Goal: Information Seeking & Learning: Learn about a topic

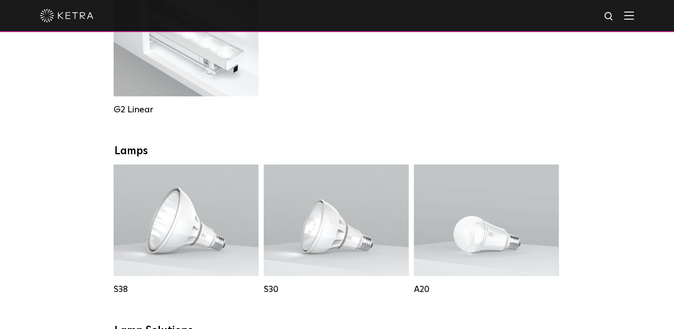
scroll to position [579, 0]
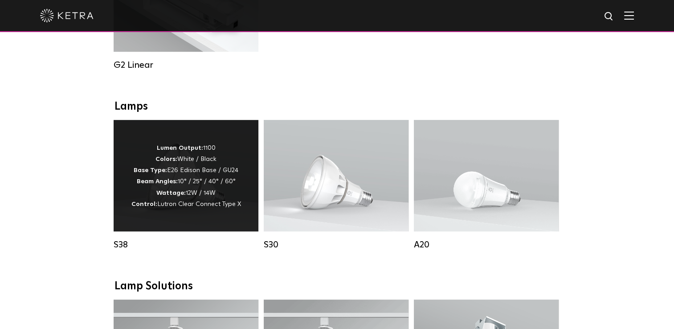
click at [135, 203] on p "Lumen Output: 1100 Colors: White / Black Base Type: E26 Edison Base / GU24 Beam…" at bounding box center [186, 176] width 110 height 67
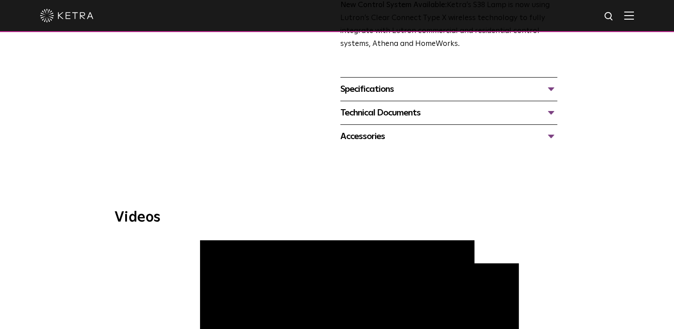
scroll to position [357, 0]
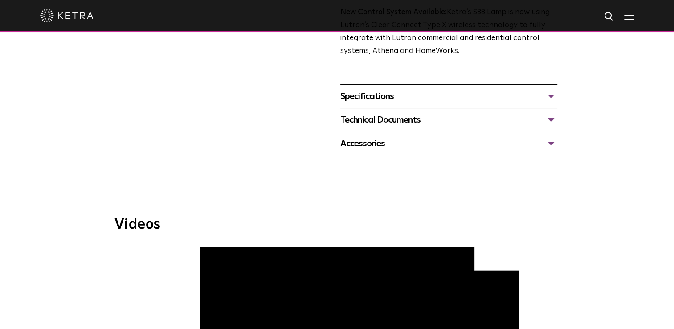
click at [551, 98] on div "Specifications" at bounding box center [449, 96] width 217 height 14
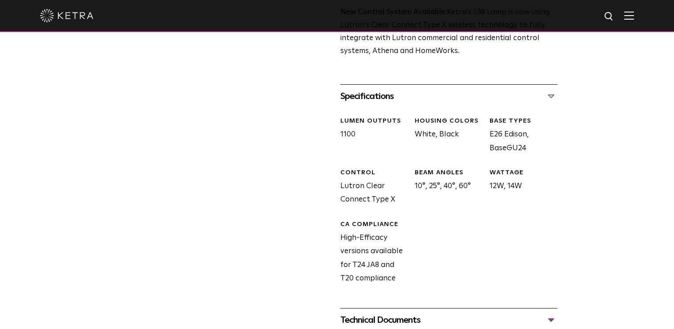
scroll to position [579, 0]
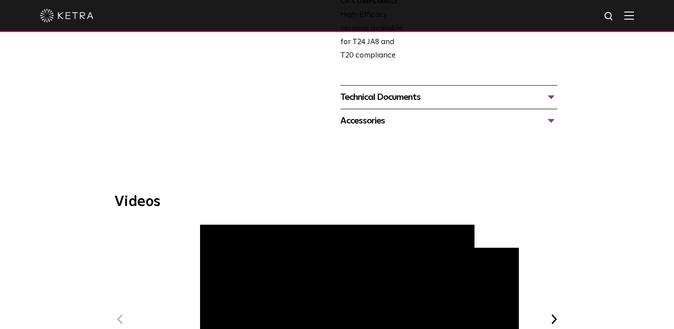
click at [436, 101] on div "Technical Documents" at bounding box center [449, 97] width 217 height 14
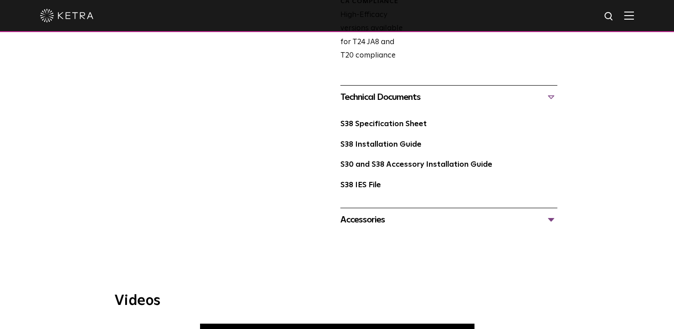
click at [397, 227] on div "Accessories Tall Snoot Short Snoot Hex Louver 10 Baffle" at bounding box center [449, 220] width 217 height 24
click at [402, 224] on div "Accessories" at bounding box center [449, 220] width 217 height 14
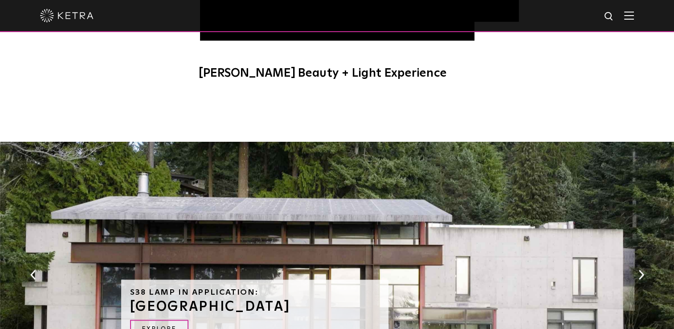
scroll to position [1382, 0]
